Goal: Check status

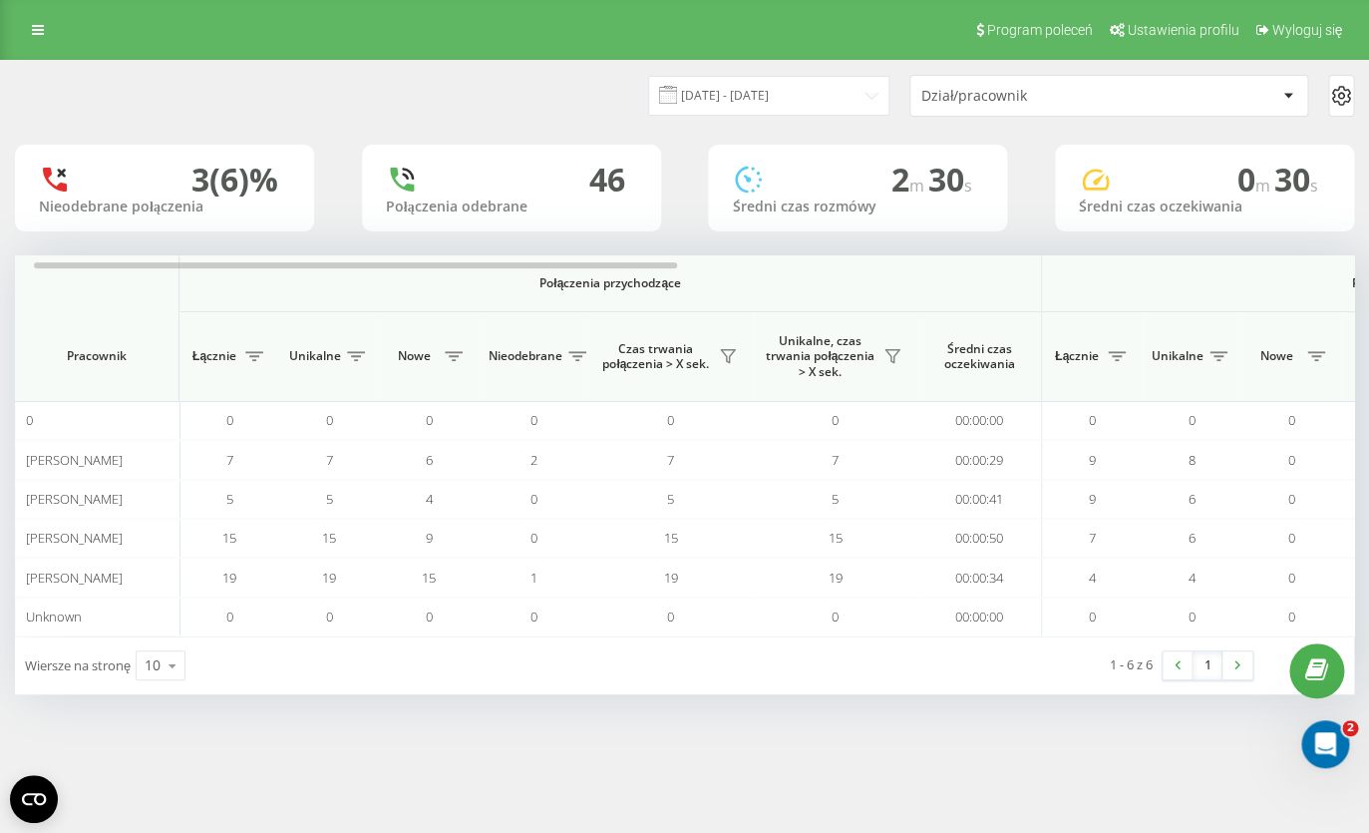
scroll to position [0, 13]
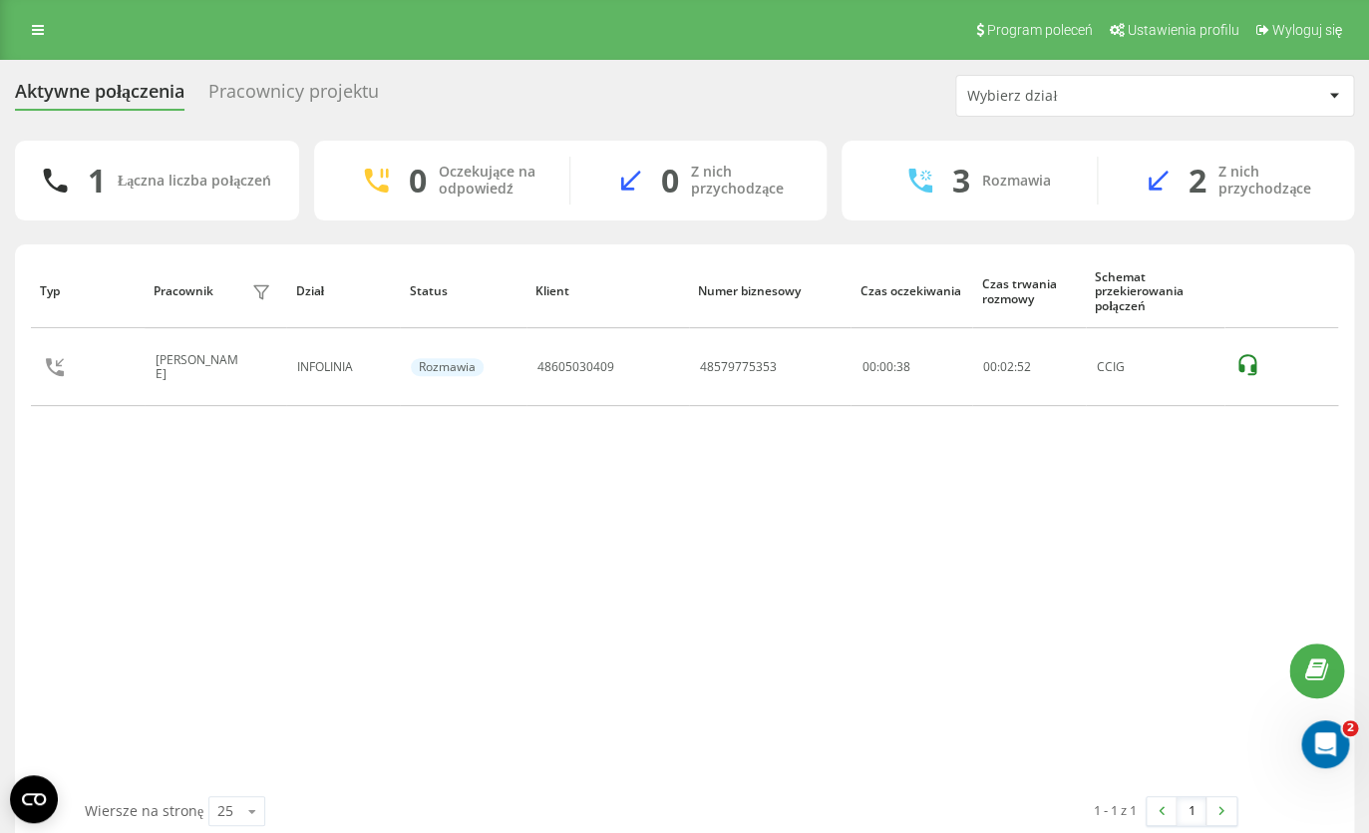
click at [231, 533] on div "Typ Pracownik filtra Dział Status Klient Numer biznesowy Czas oczekiwania Czas …" at bounding box center [684, 524] width 1307 height 541
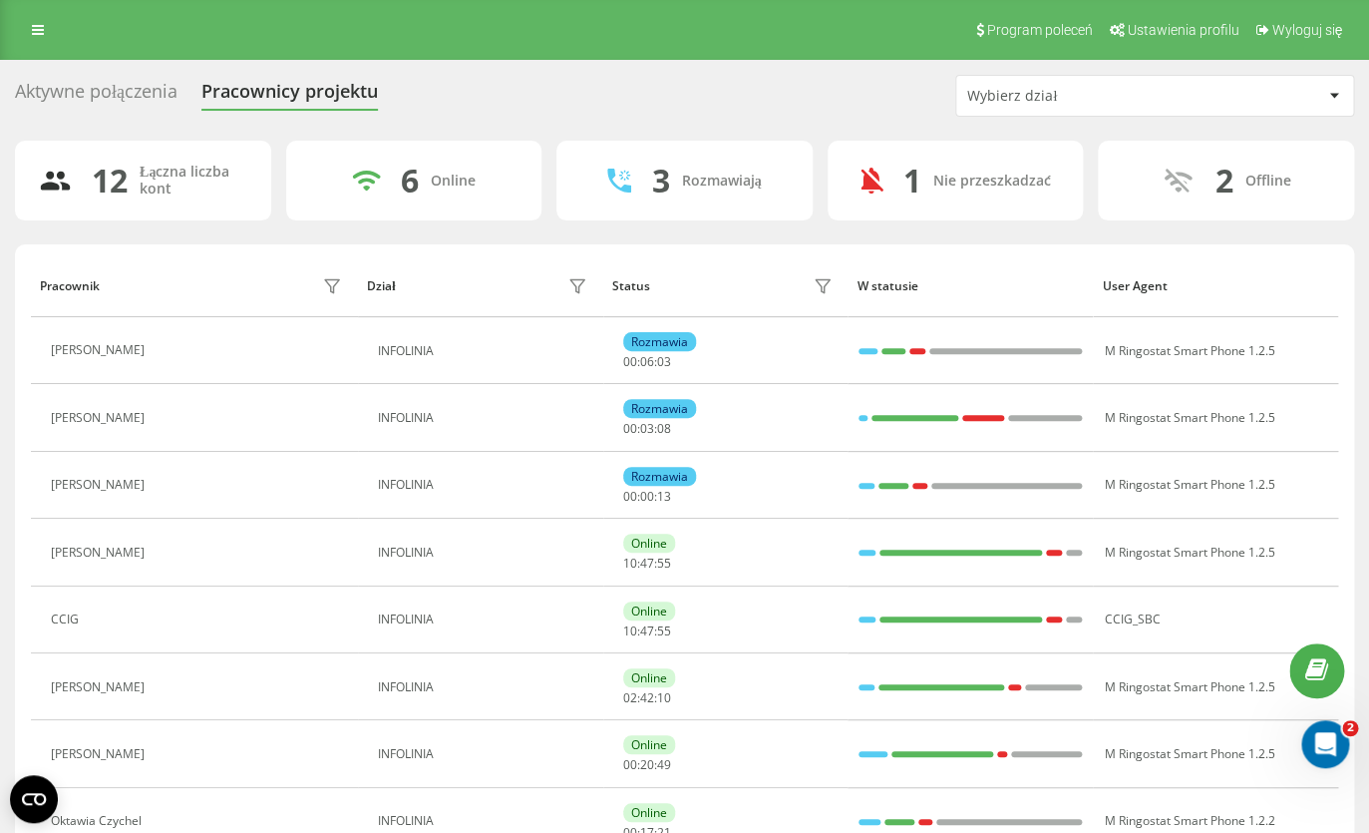
click at [113, 86] on div "Aktywne połączenia" at bounding box center [96, 96] width 163 height 31
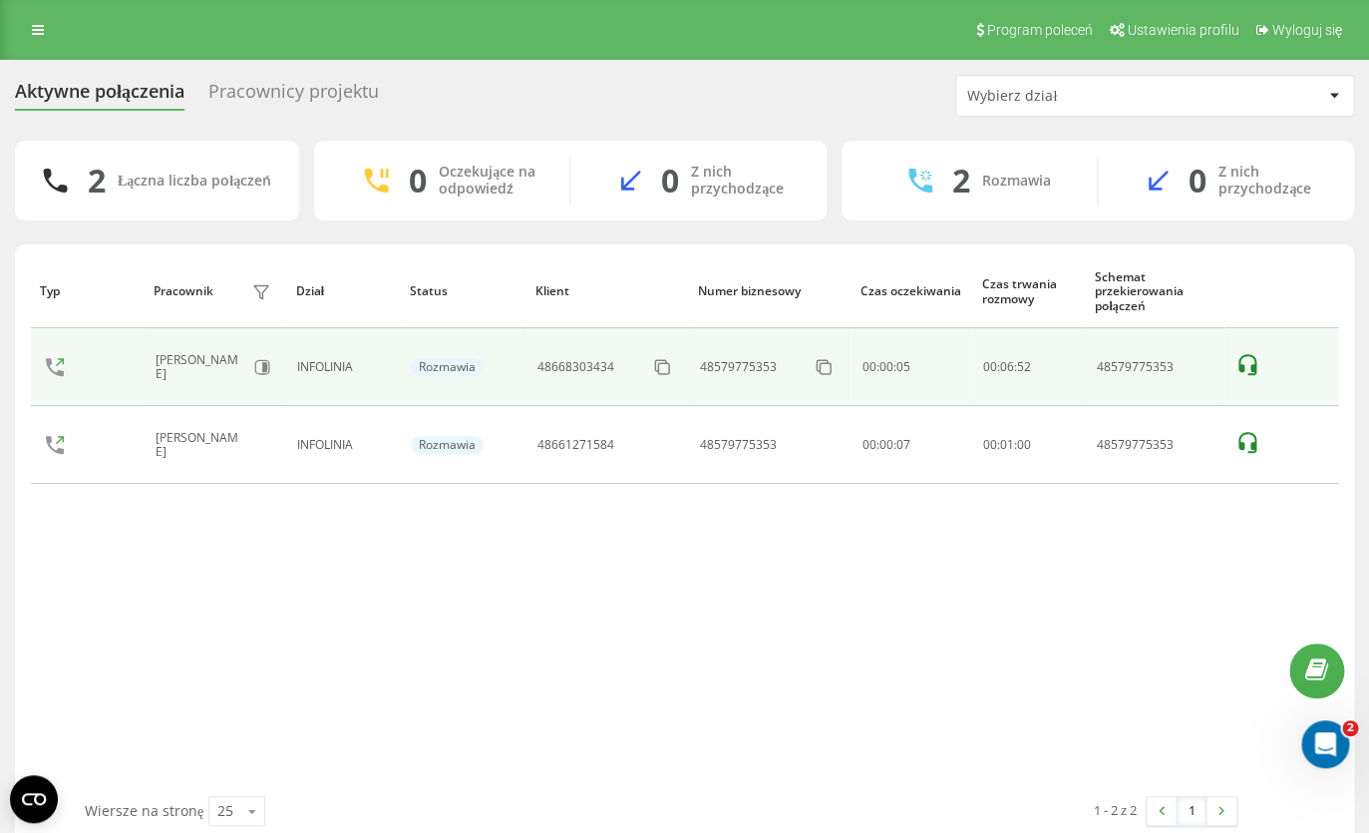
click at [1249, 369] on icon at bounding box center [1247, 365] width 24 height 24
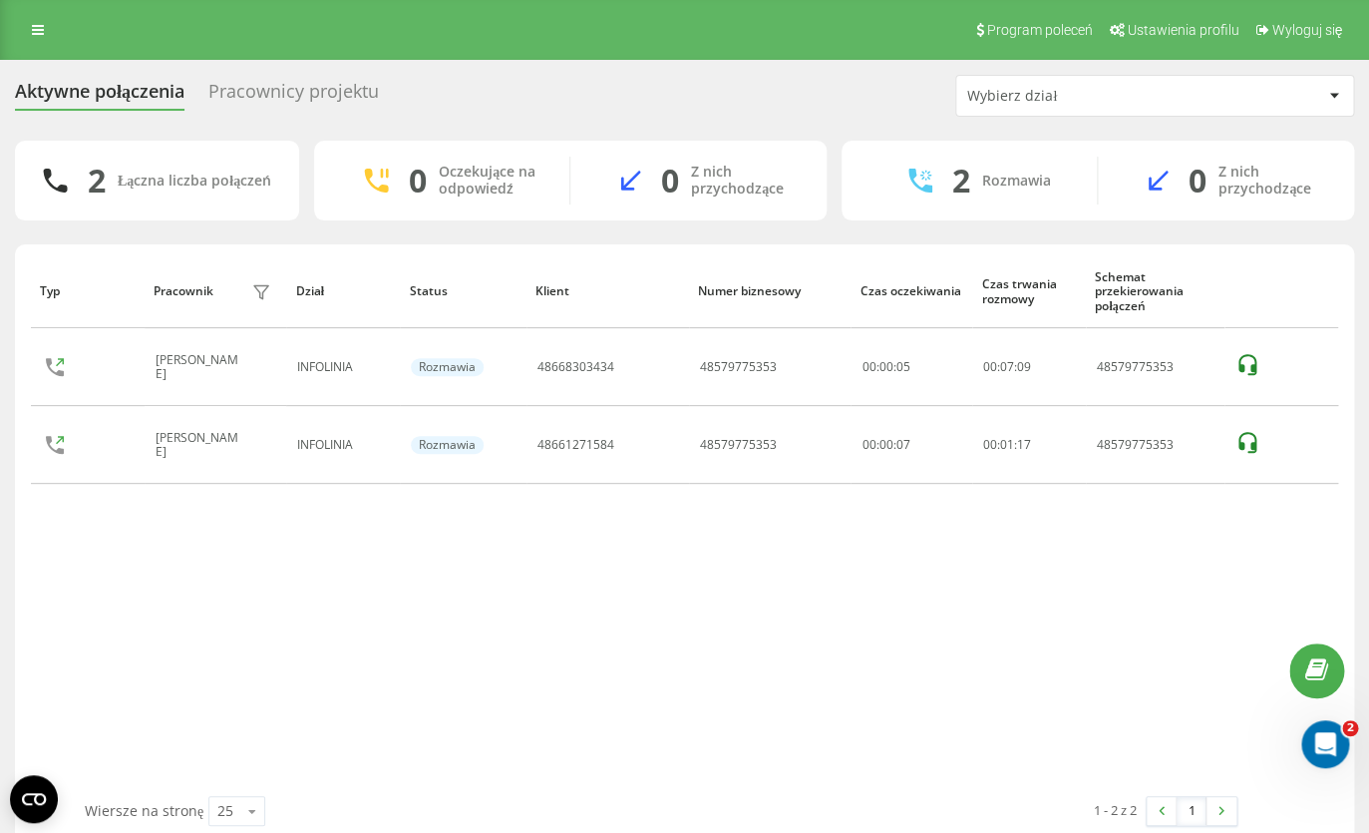
click at [306, 584] on div "Typ Pracownik filtra Dział Status Klient Numer biznesowy Czas oczekiwania Czas …" at bounding box center [684, 524] width 1307 height 541
click at [1248, 449] on icon at bounding box center [1247, 443] width 24 height 24
click at [489, 76] on div "Aktywne połączenia Pracownicy projektu Wybierz dział" at bounding box center [684, 96] width 1339 height 42
